Goal: Submit feedback/report problem

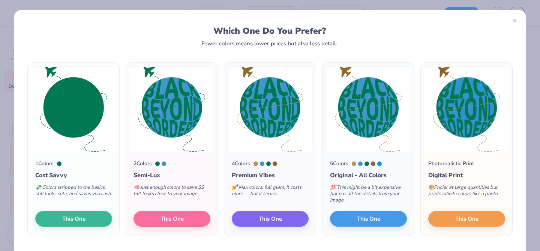
scroll to position [5, 0]
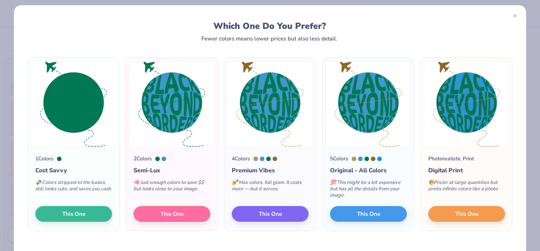
type textarea "x"
